Goal: Task Accomplishment & Management: Use online tool/utility

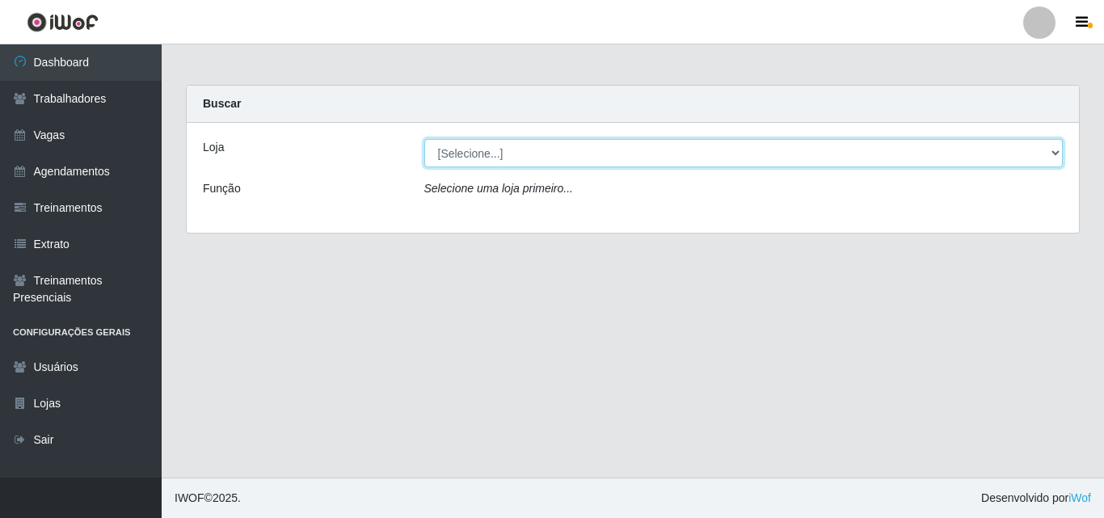
click at [480, 155] on select "[Selecione...] Chinatown Sushimi - [GEOGRAPHIC_DATA]" at bounding box center [744, 153] width 640 height 28
select select "357"
click at [424, 139] on select "[Selecione...] Chinatown Sushimi - [GEOGRAPHIC_DATA]" at bounding box center [744, 153] width 640 height 28
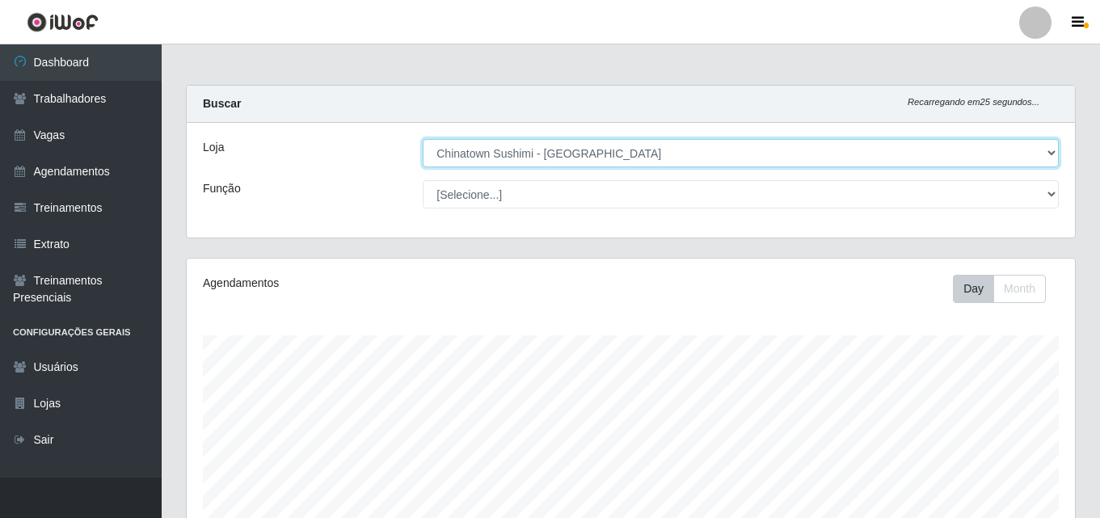
click at [535, 152] on select "[Selecione...] Chinatown Sushimi - [GEOGRAPHIC_DATA]" at bounding box center [741, 153] width 636 height 28
click at [423, 139] on select "[Selecione...] Chinatown Sushimi - [GEOGRAPHIC_DATA]" at bounding box center [741, 153] width 636 height 28
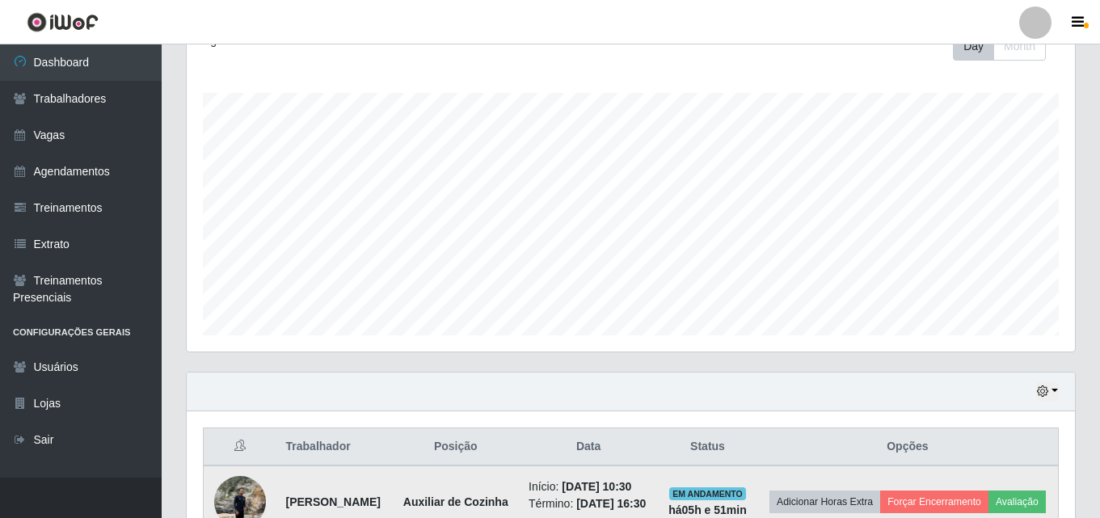
scroll to position [404, 0]
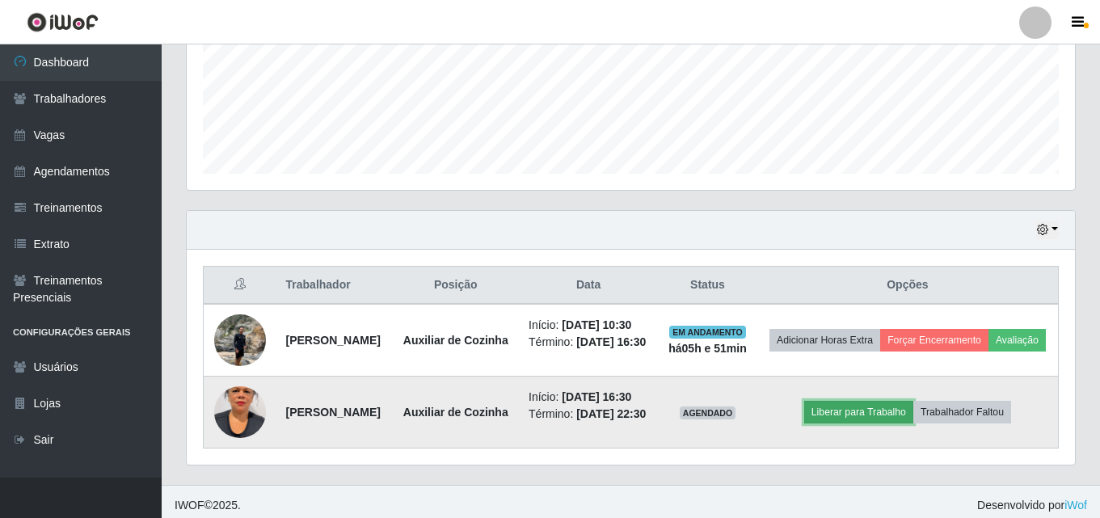
click at [862, 424] on button "Liberar para Trabalho" at bounding box center [858, 412] width 109 height 23
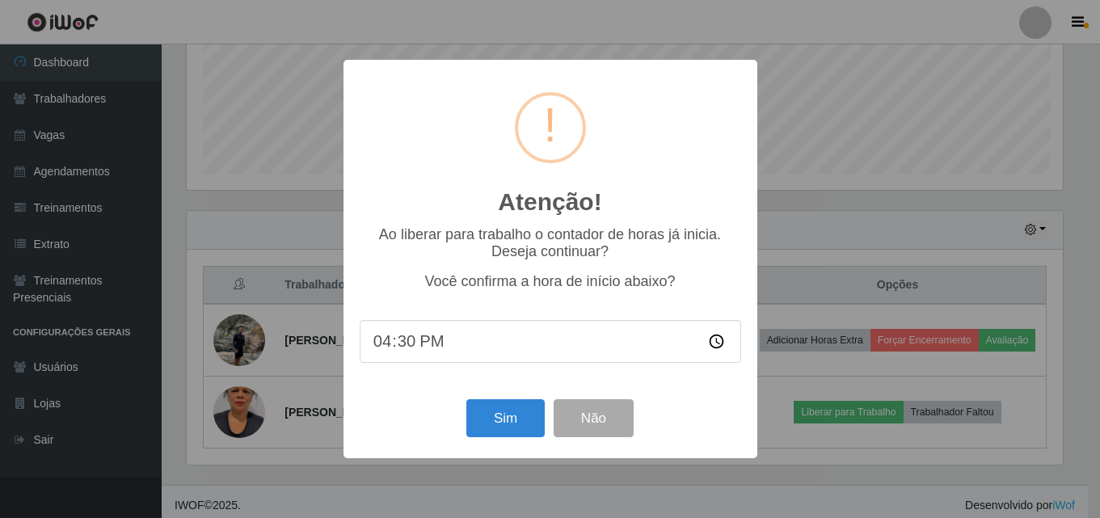
scroll to position [336, 881]
click at [504, 426] on button "Sim" at bounding box center [507, 418] width 78 height 38
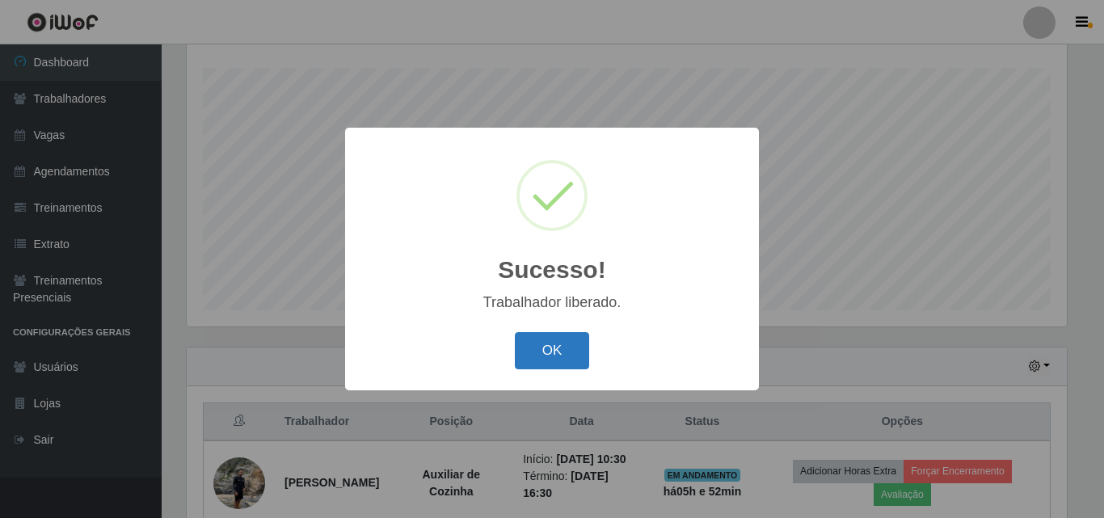
click at [537, 356] on button "OK" at bounding box center [552, 351] width 75 height 38
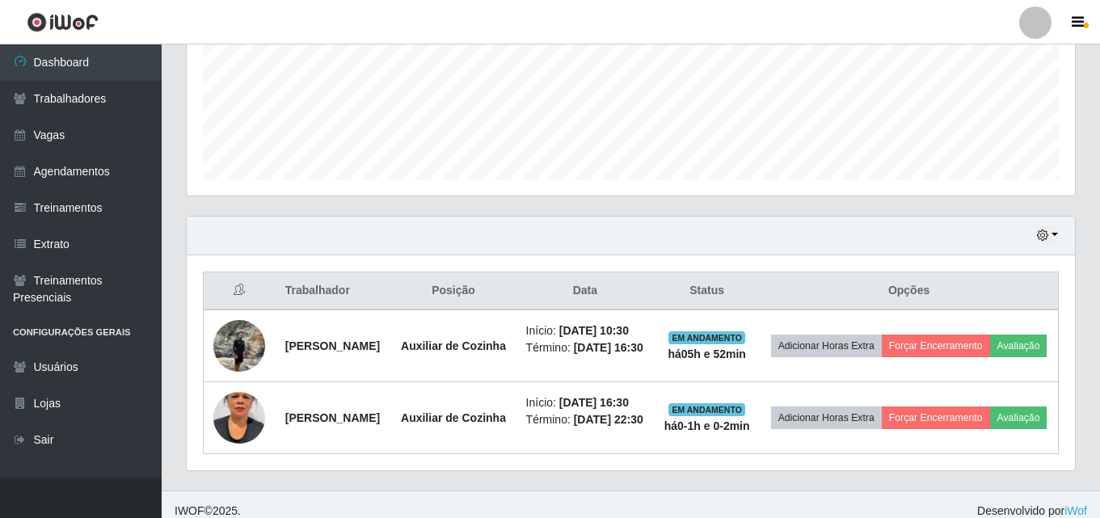
scroll to position [429, 0]
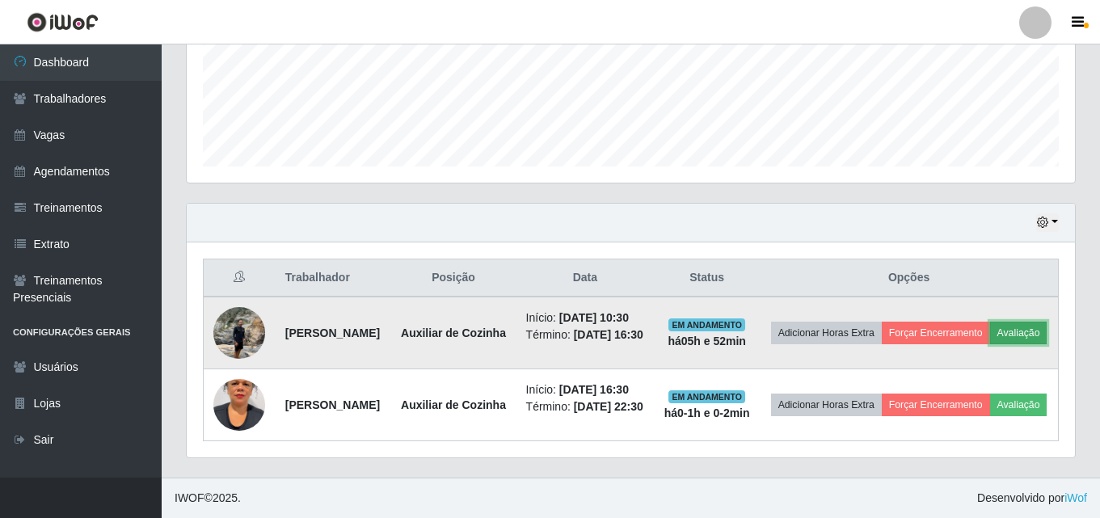
click at [990, 339] on button "Avaliação" at bounding box center [1018, 333] width 57 height 23
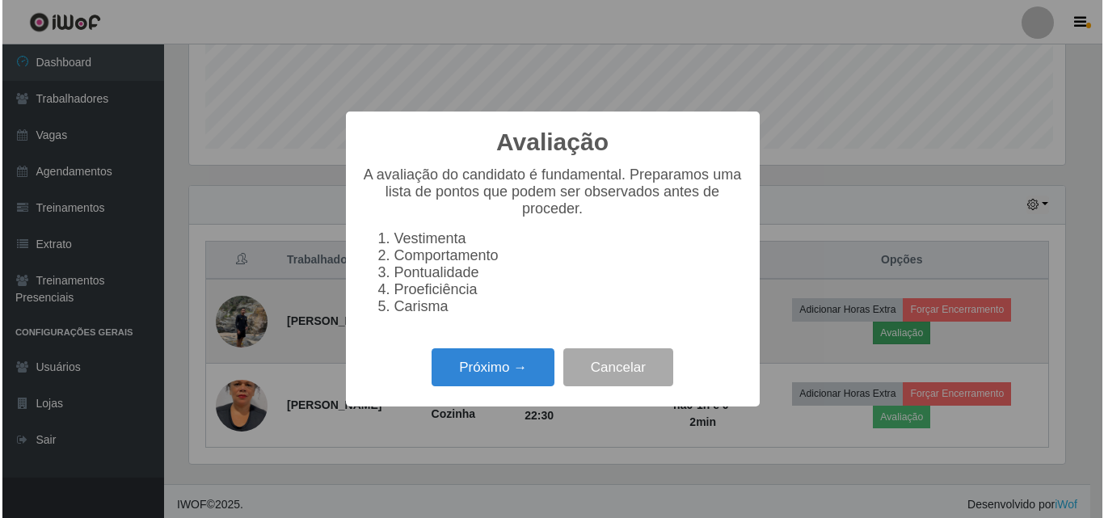
scroll to position [336, 881]
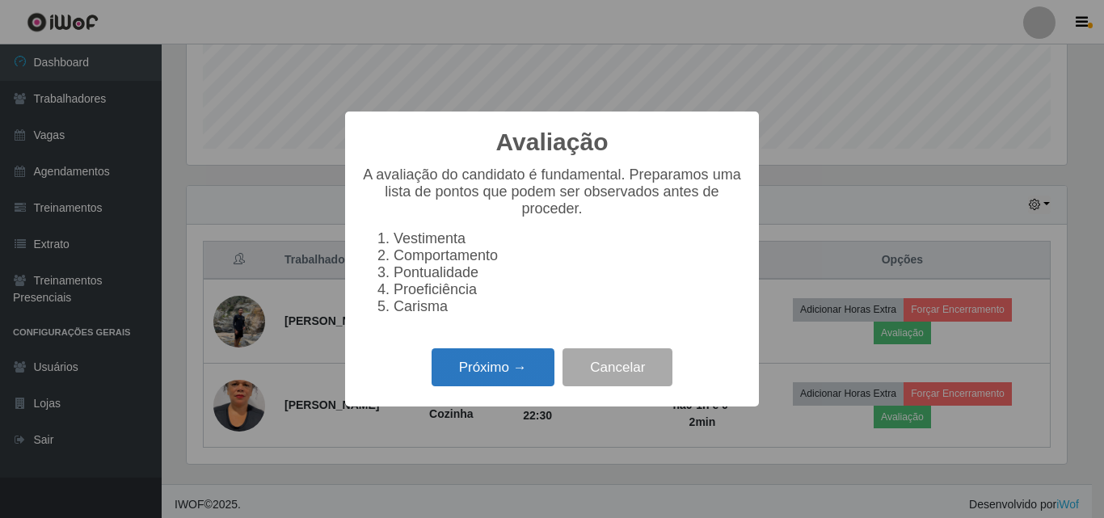
click at [496, 377] on button "Próximo →" at bounding box center [493, 367] width 123 height 38
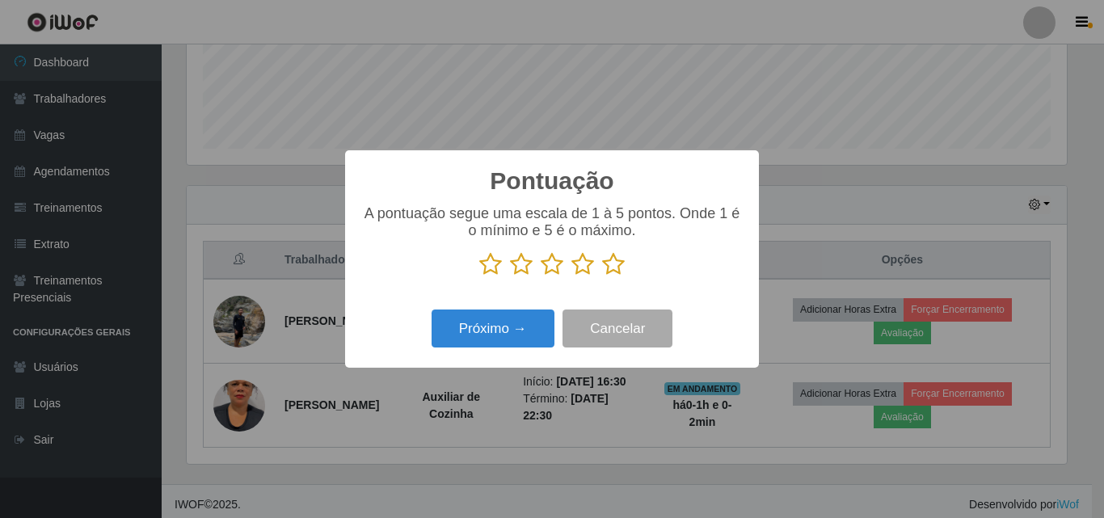
scroll to position [808205, 807660]
click at [610, 268] on icon at bounding box center [613, 264] width 23 height 24
click at [602, 277] on input "radio" at bounding box center [602, 277] width 0 height 0
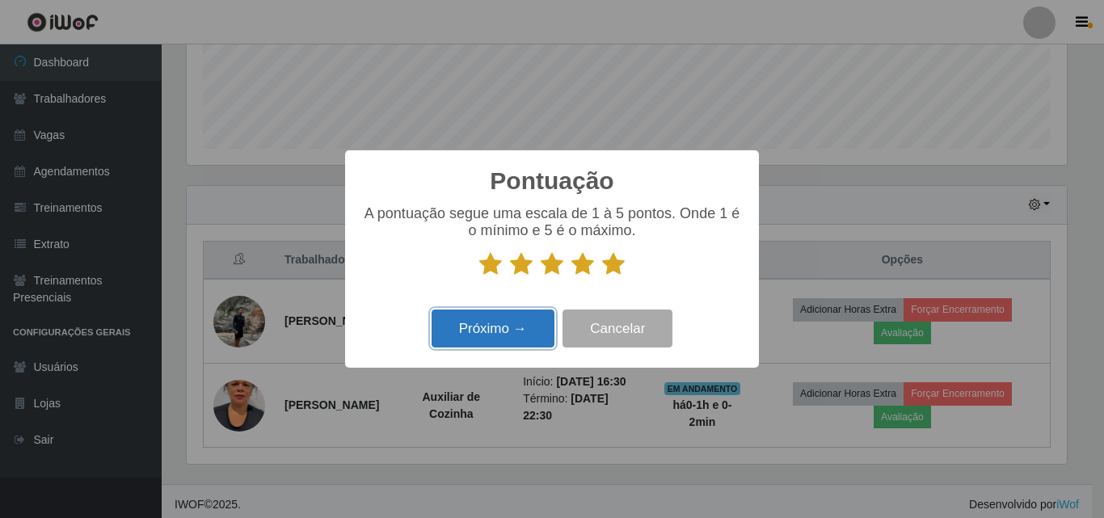
click at [510, 335] on button "Próximo →" at bounding box center [493, 329] width 123 height 38
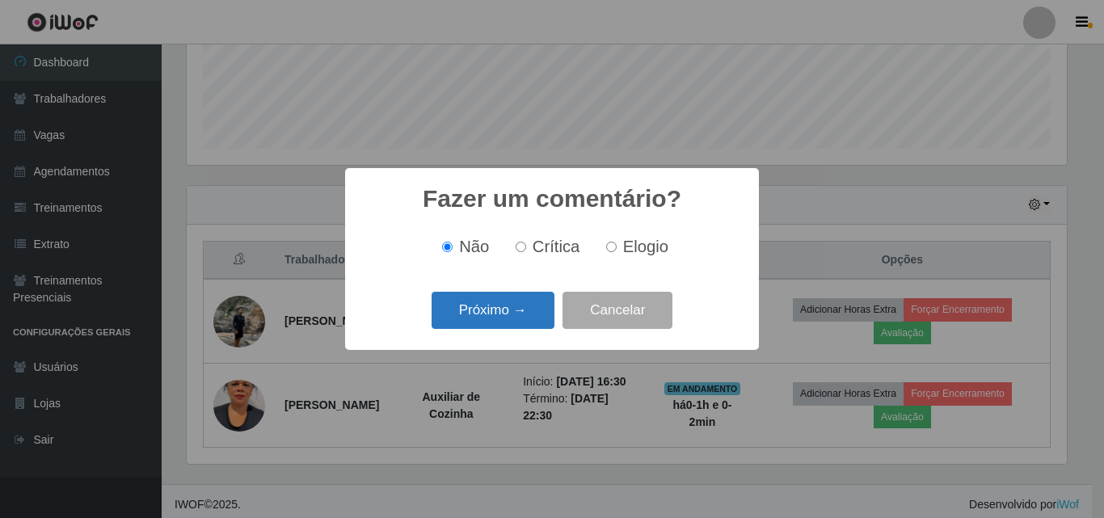
click at [522, 299] on button "Próximo →" at bounding box center [493, 311] width 123 height 38
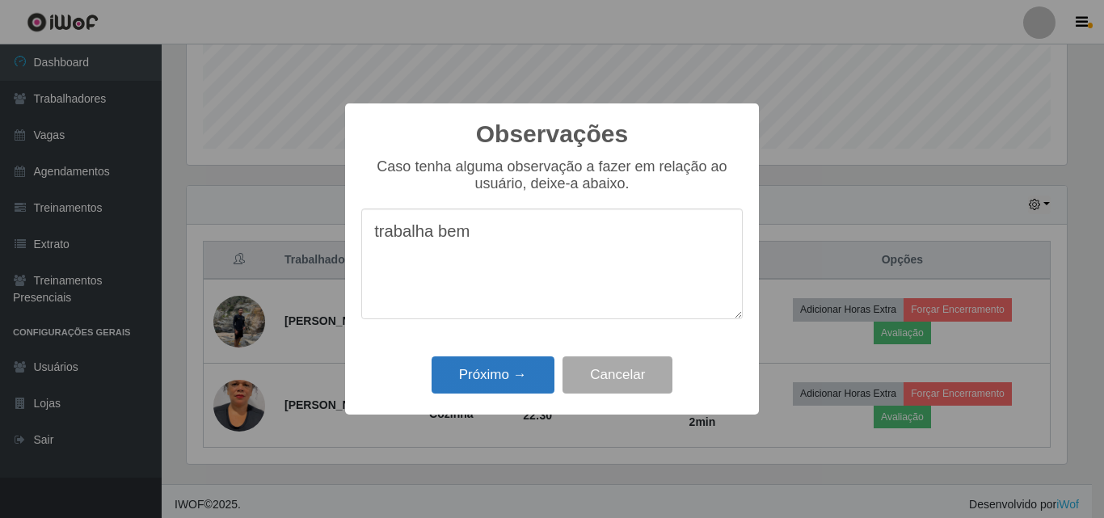
type textarea "trabalha bem"
click at [469, 384] on button "Próximo →" at bounding box center [493, 376] width 123 height 38
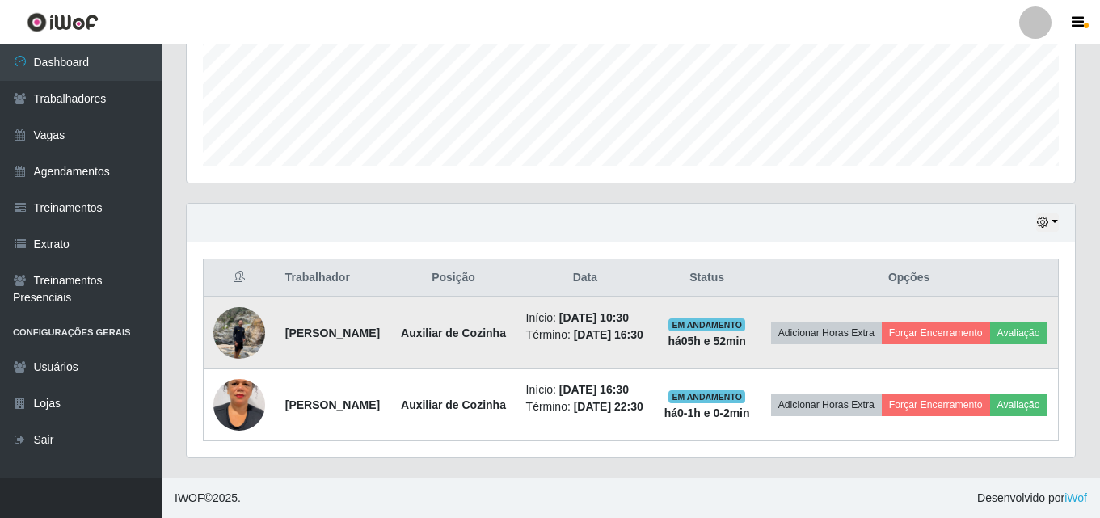
scroll to position [336, 889]
click at [990, 322] on button "Forçar Encerramento" at bounding box center [936, 333] width 108 height 23
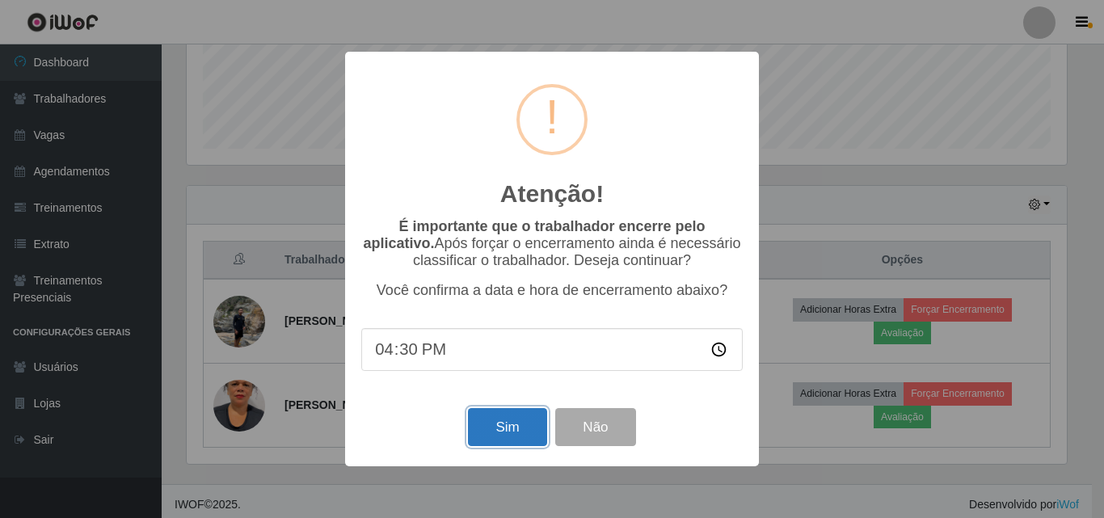
click at [499, 432] on button "Sim" at bounding box center [507, 427] width 78 height 38
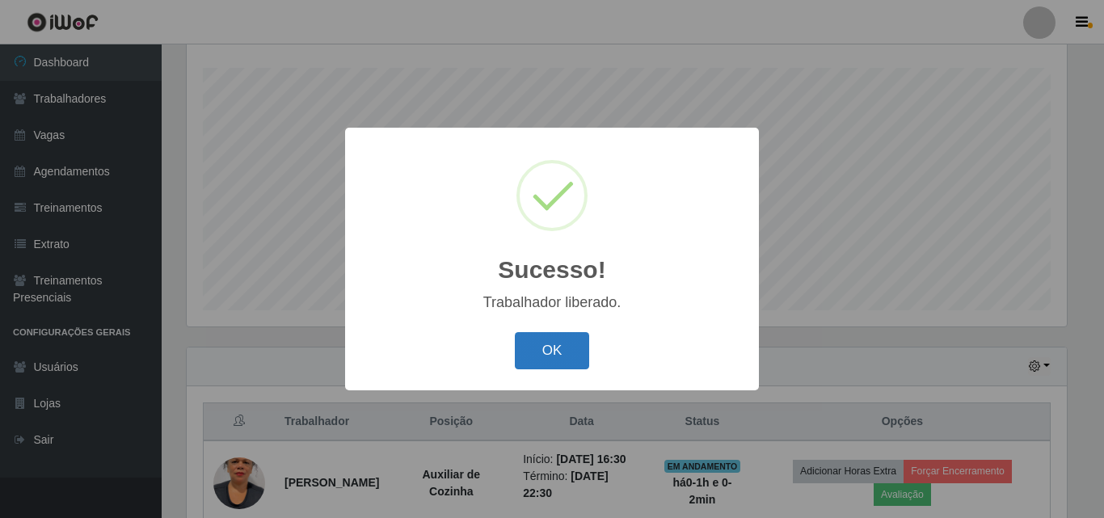
click at [523, 352] on button "OK" at bounding box center [552, 351] width 75 height 38
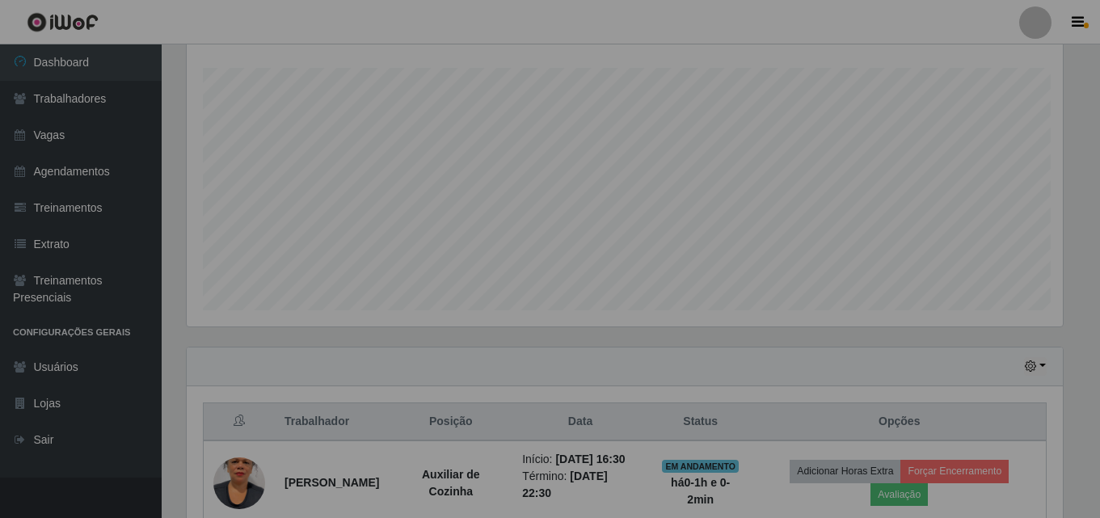
scroll to position [0, 0]
